Goal: Information Seeking & Learning: Learn about a topic

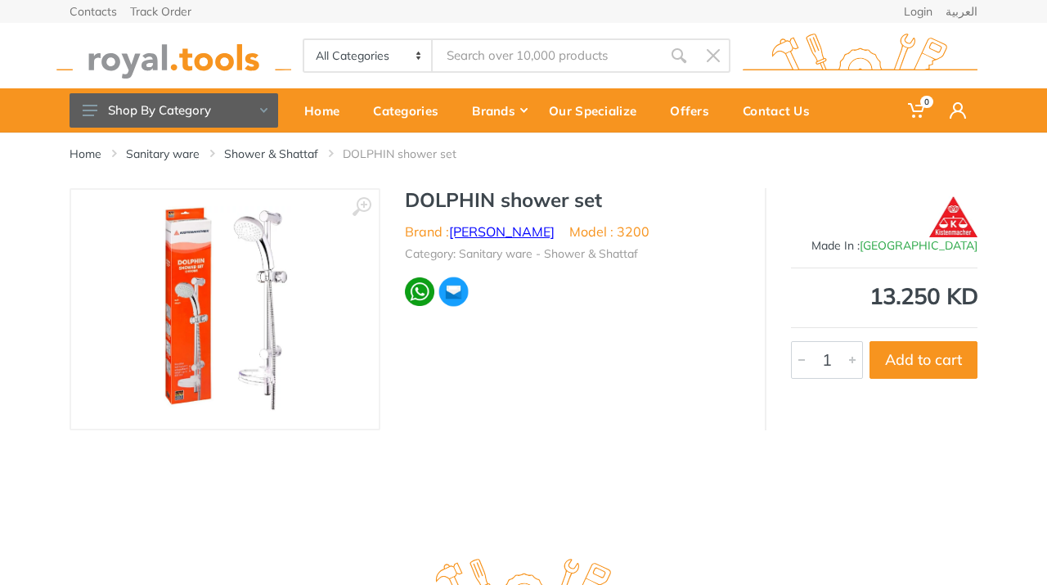
click at [501, 235] on link "[PERSON_NAME]" at bounding box center [502, 231] width 106 height 16
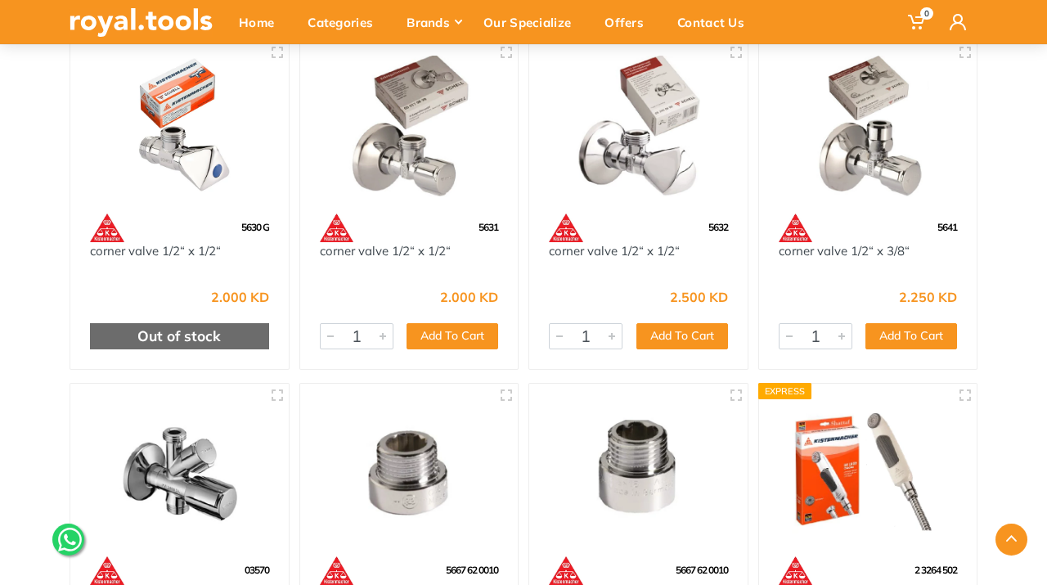
scroll to position [2374, 0]
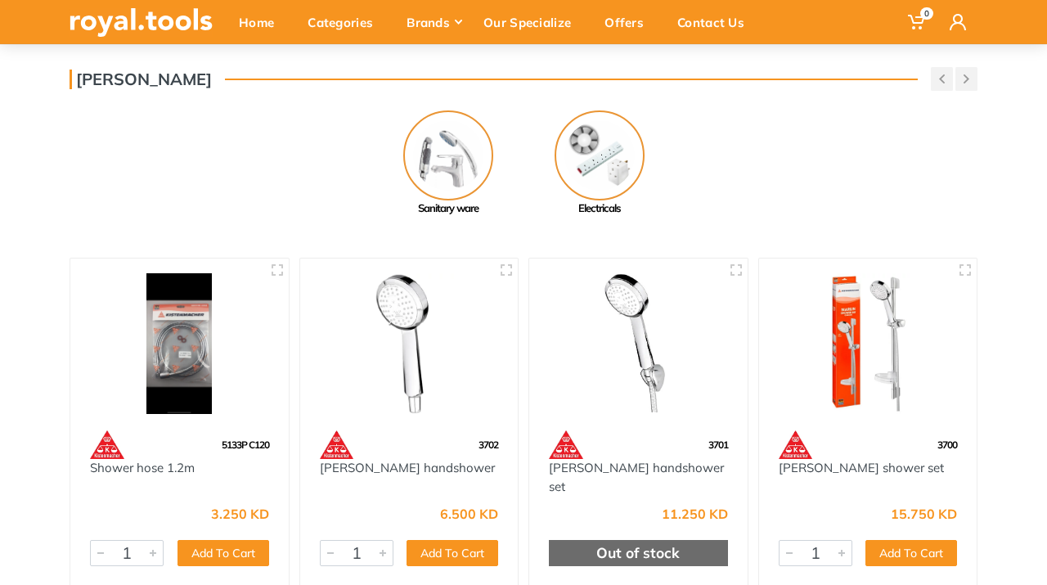
scroll to position [128, 0]
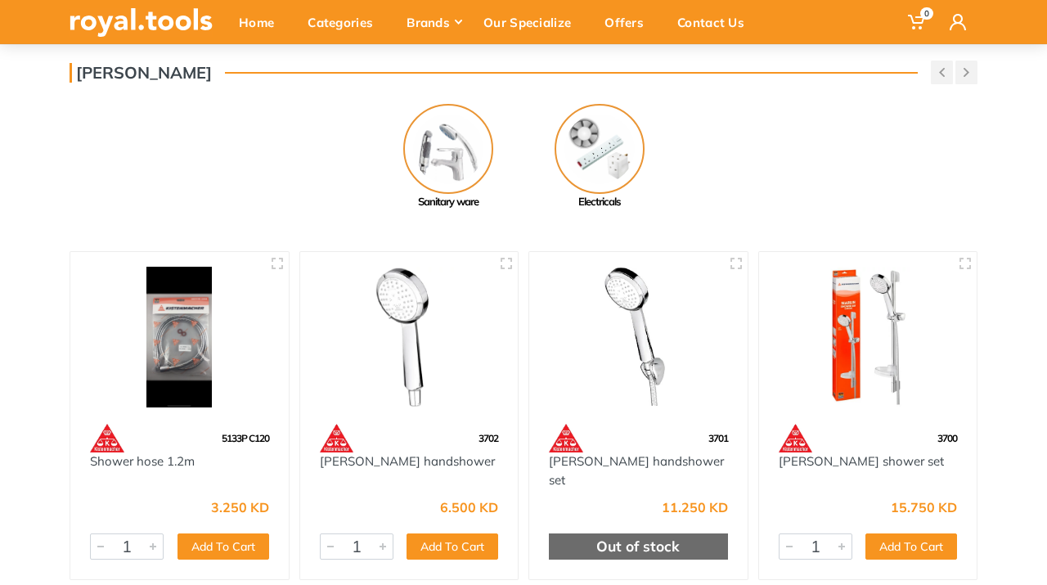
click at [880, 326] on img at bounding box center [868, 338] width 189 height 142
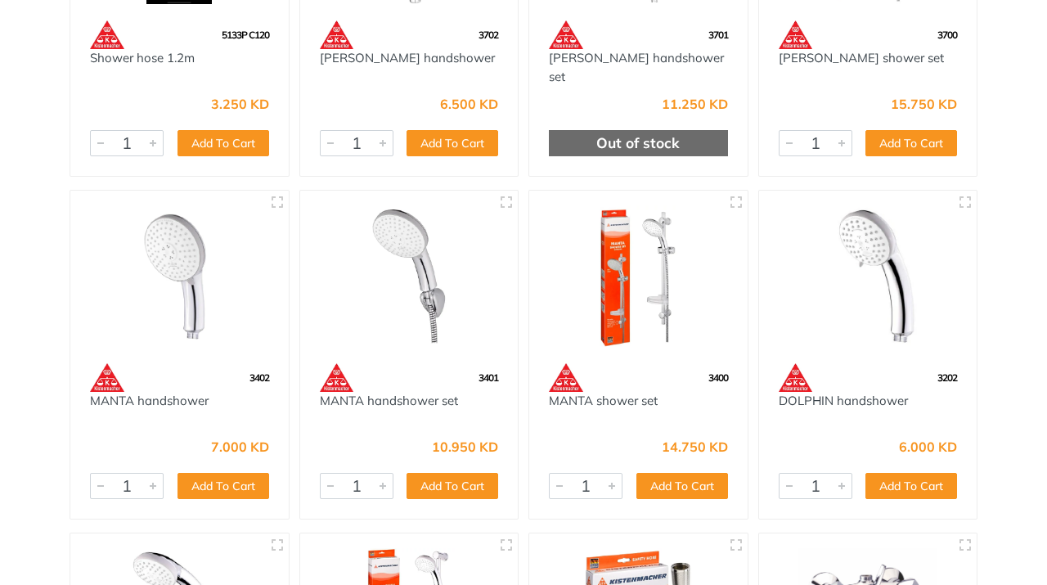
scroll to position [0, 0]
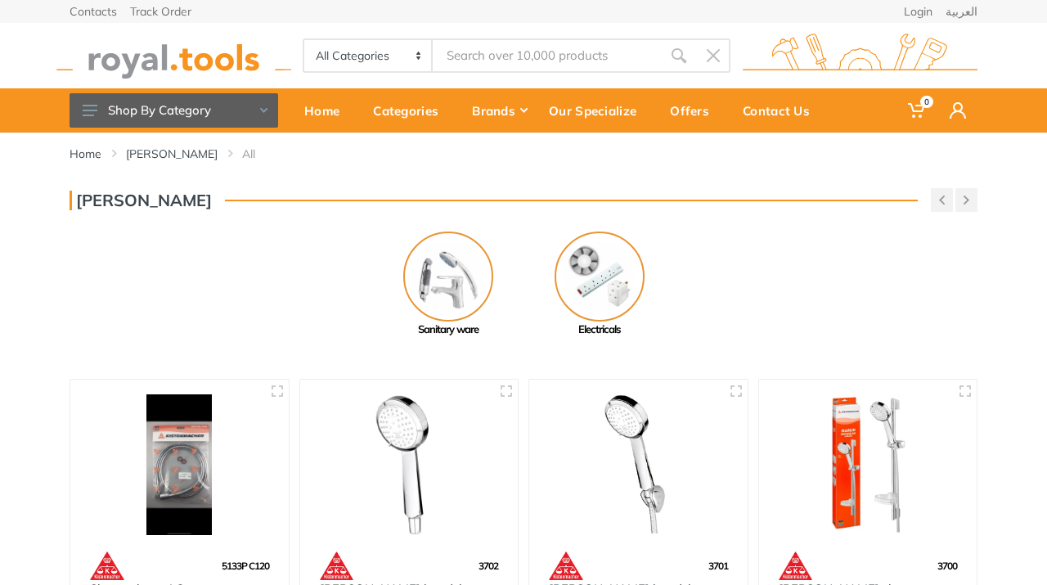
type input "s"
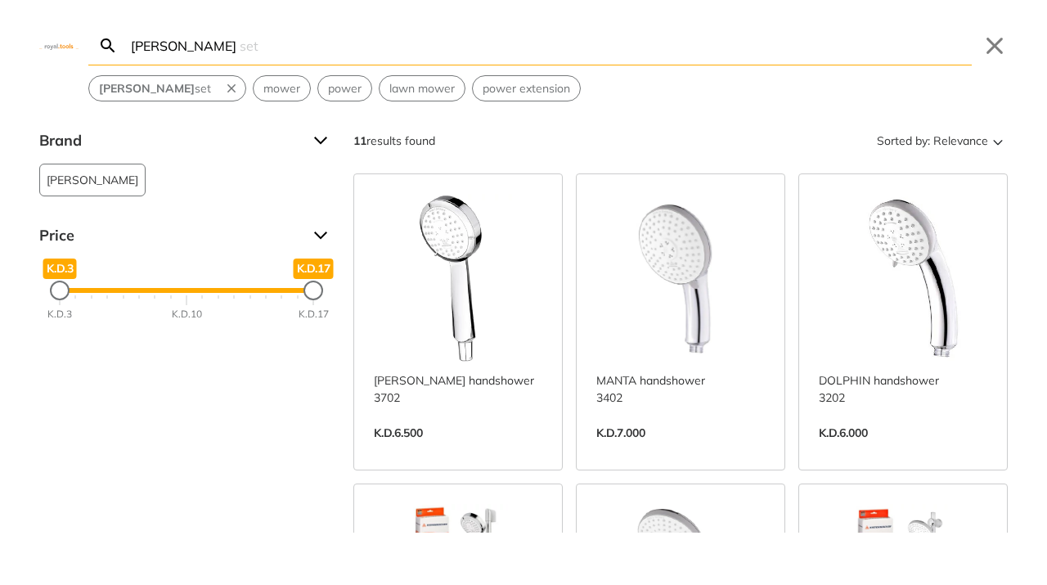
click at [132, 46] on input "hower" at bounding box center [550, 45] width 844 height 38
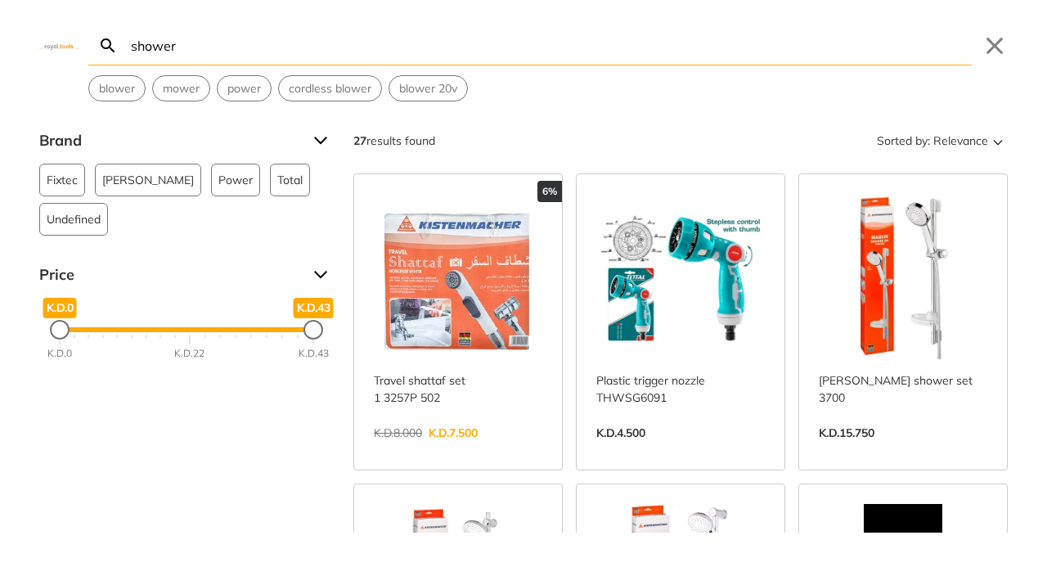
type input "shower"
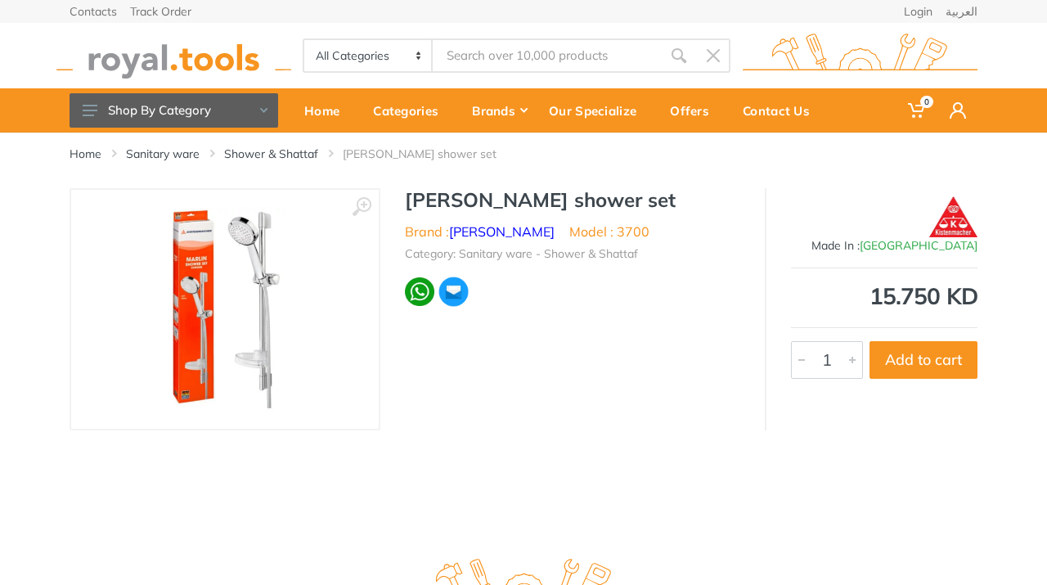
click at [254, 254] on img at bounding box center [225, 309] width 122 height 206
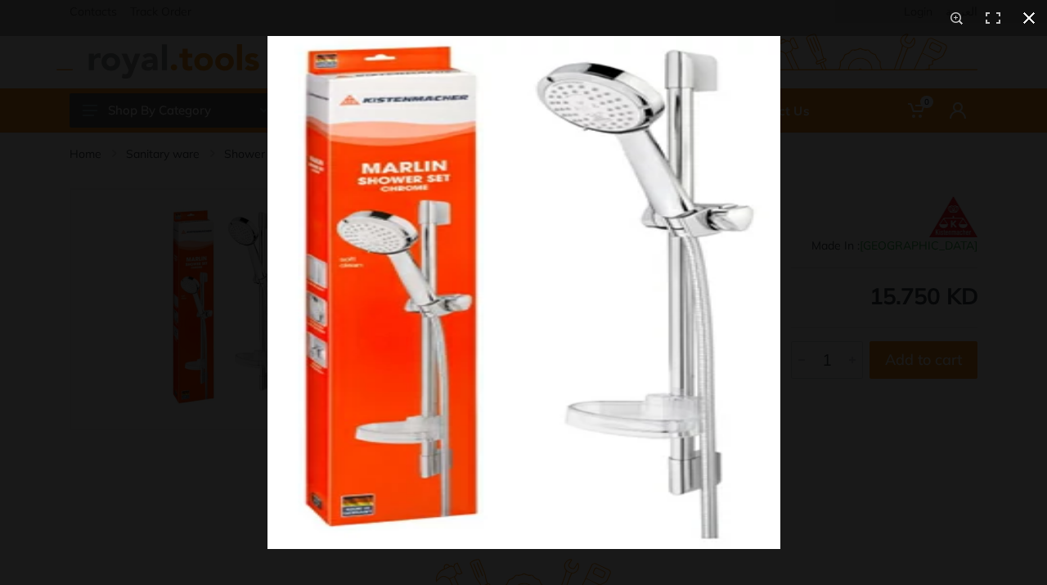
click at [1031, 22] on button at bounding box center [1029, 18] width 36 height 36
